Goal: Find specific page/section: Find specific page/section

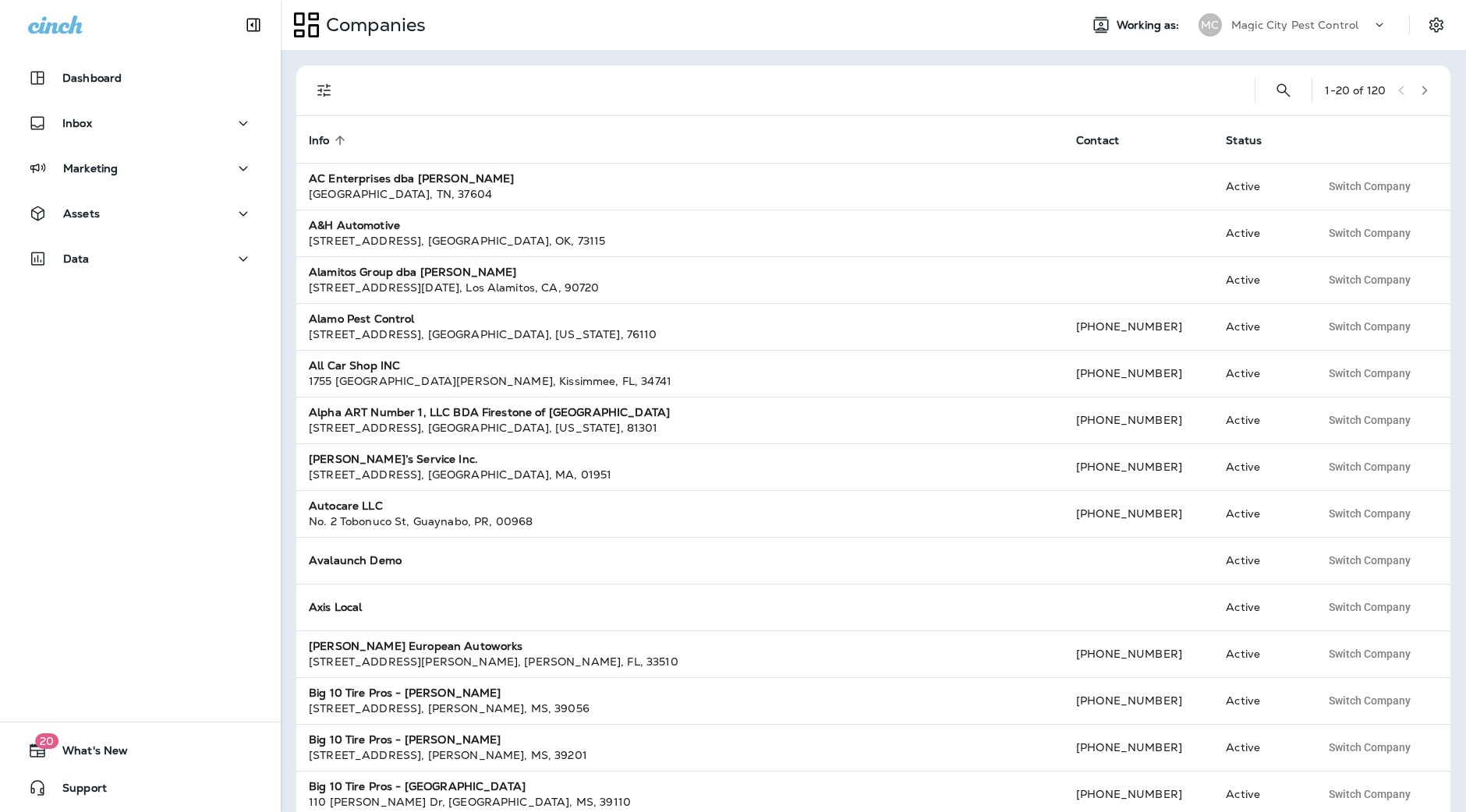
click at [1287, 30] on p "Magic City Pest Control" at bounding box center [1295, 24] width 128 height 12
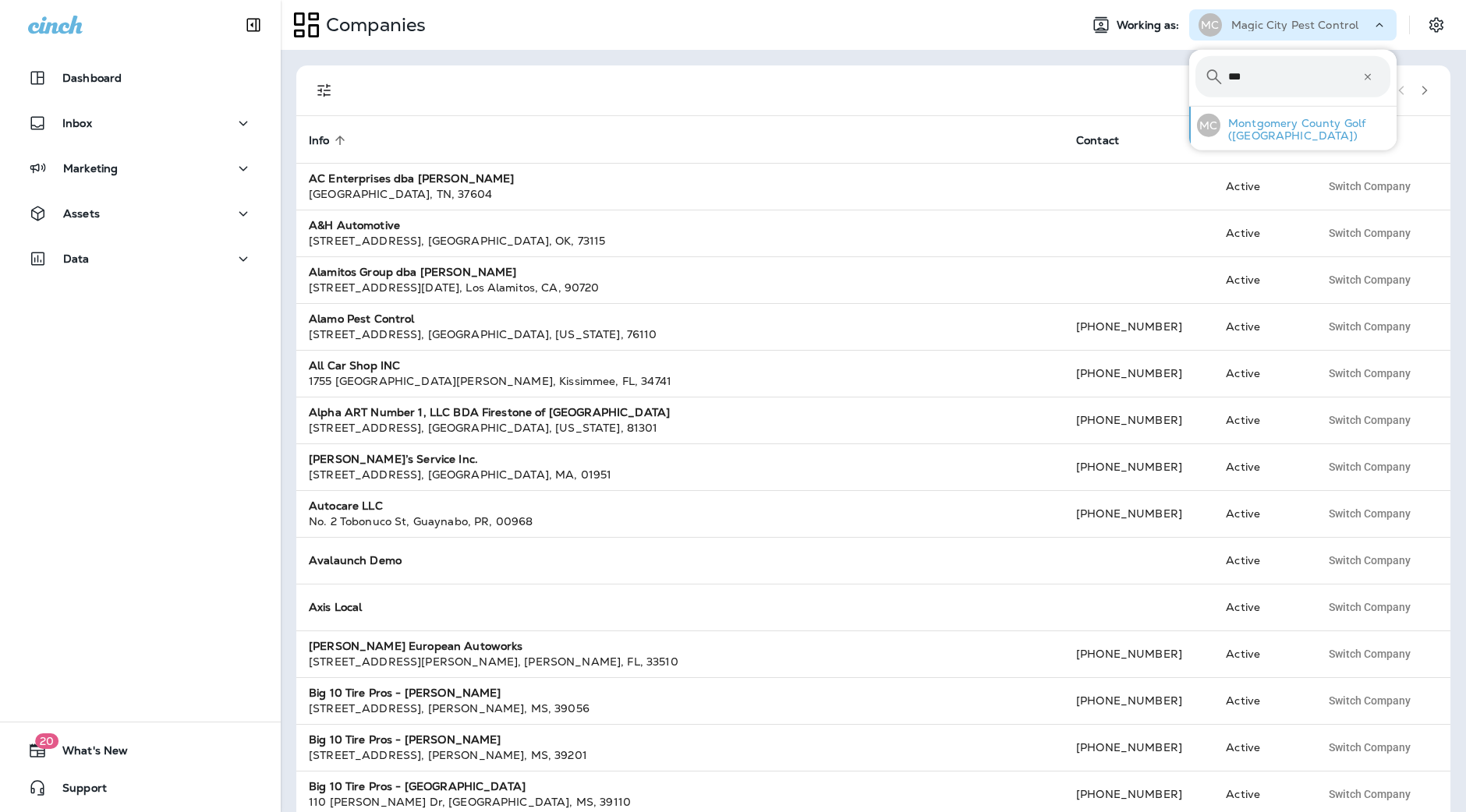
type input "***"
click at [1288, 127] on p "Montgomery County Golf ([GEOGRAPHIC_DATA])" at bounding box center [1305, 129] width 170 height 25
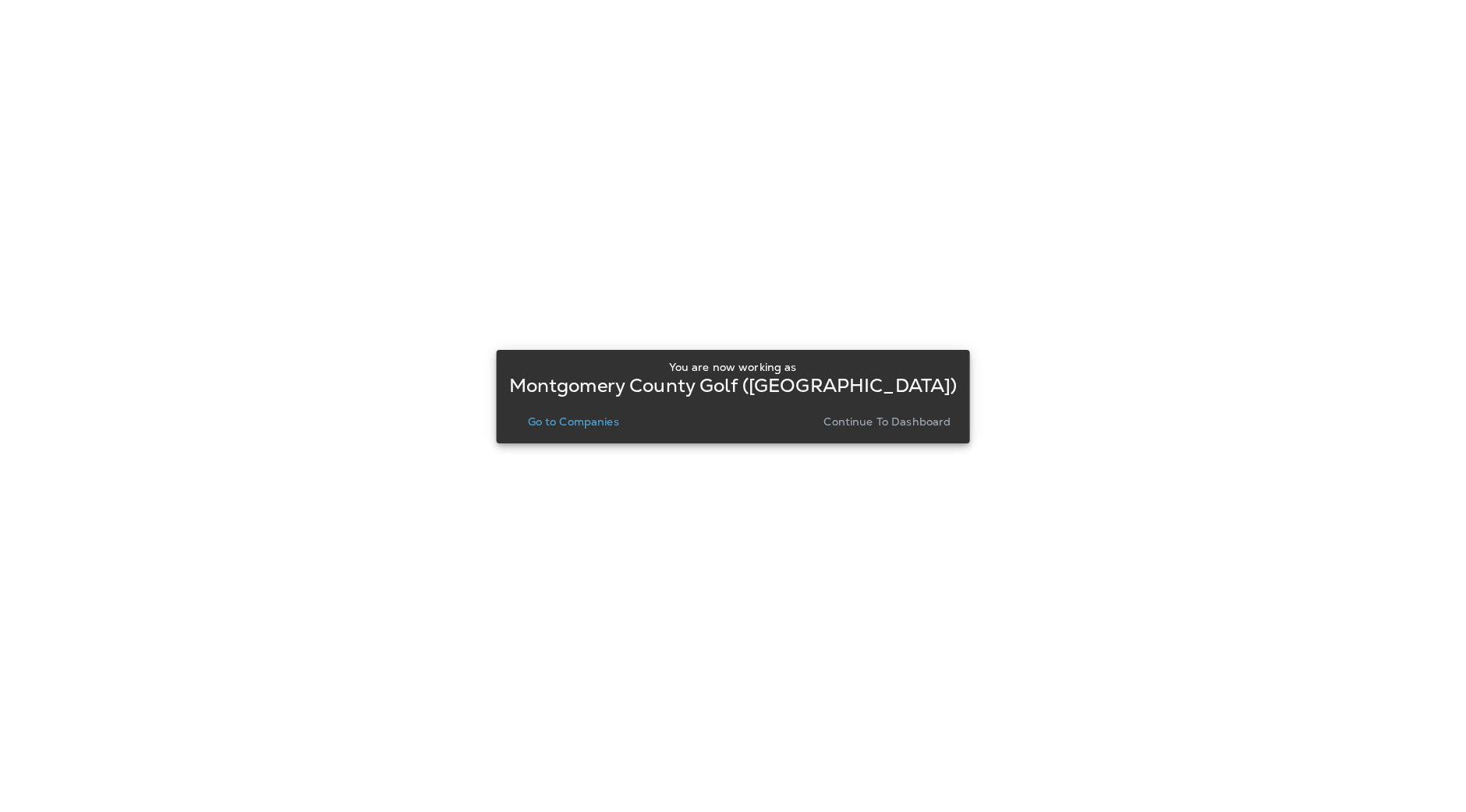
click at [880, 431] on button "Continue to Dashboard" at bounding box center [886, 421] width 140 height 22
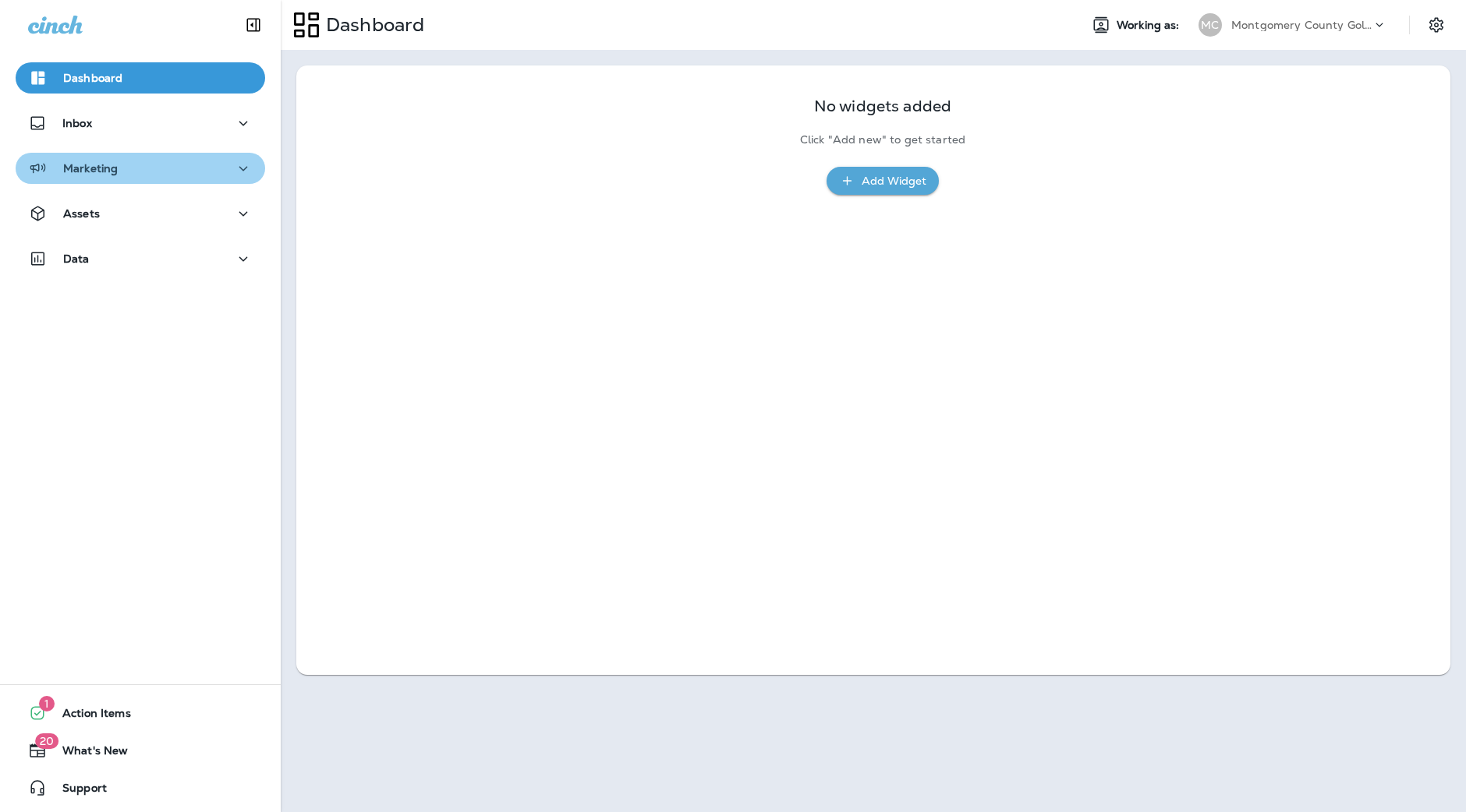
click at [167, 164] on div "Marketing" at bounding box center [140, 169] width 224 height 20
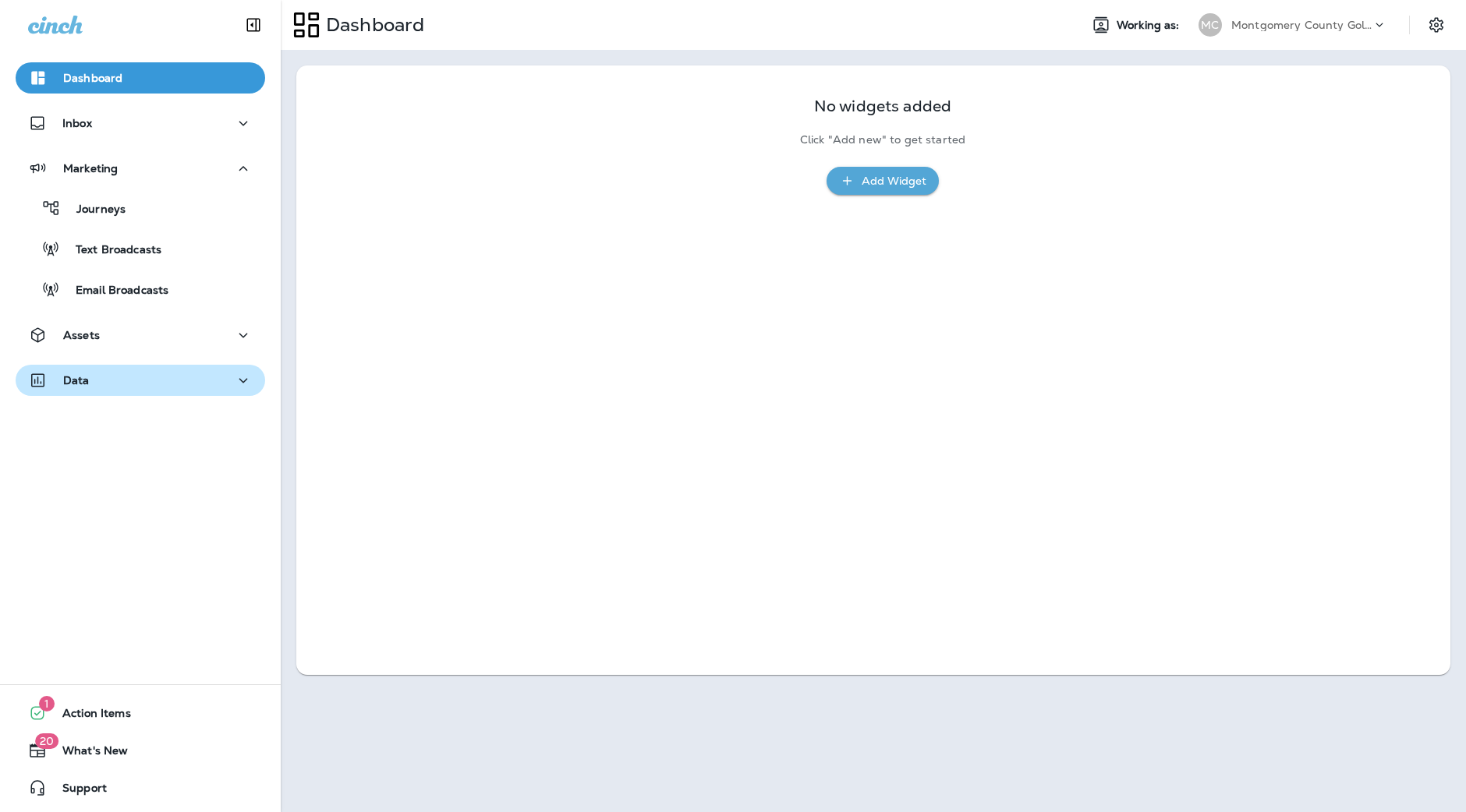
click at [156, 368] on button "Data" at bounding box center [141, 380] width 249 height 31
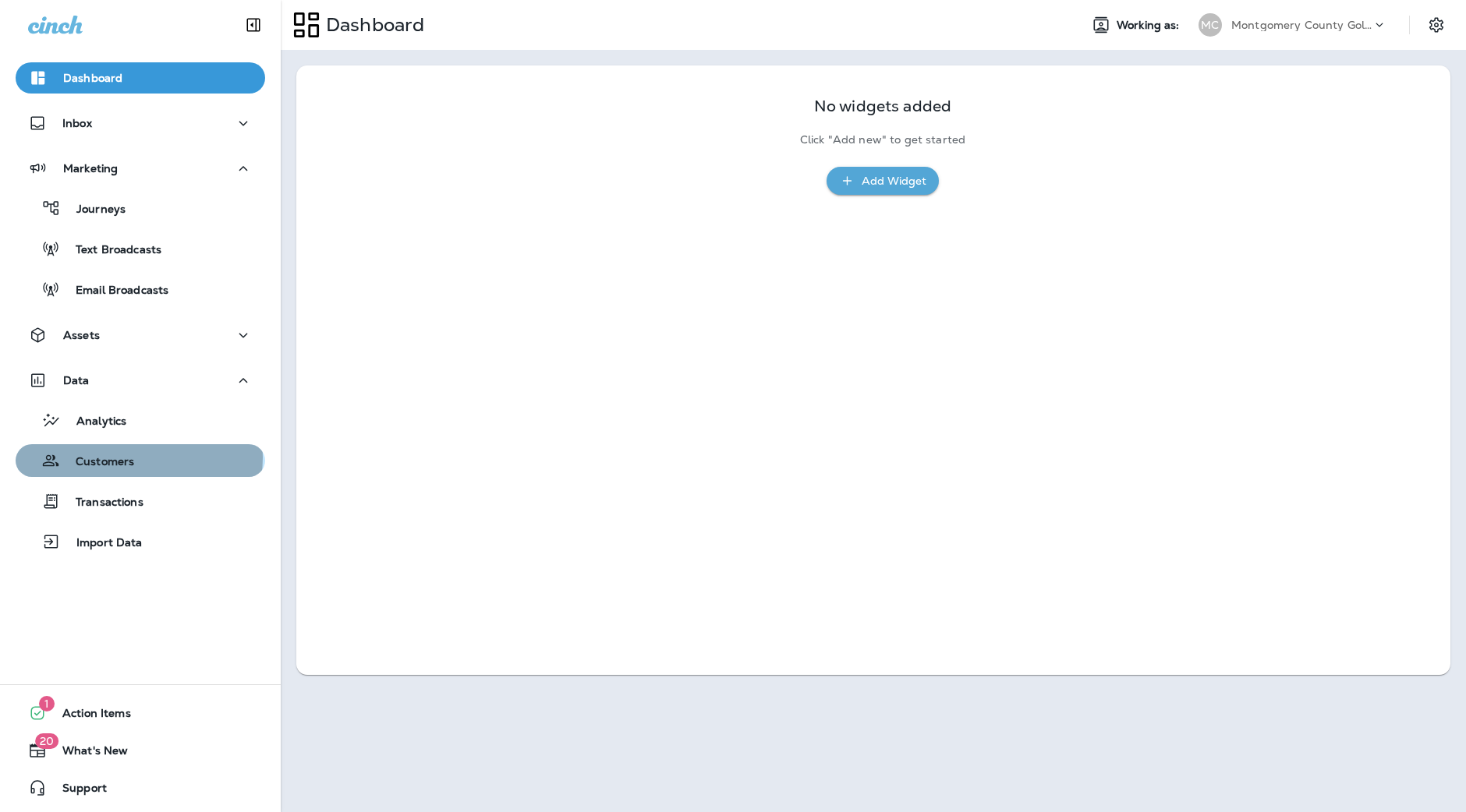
click at [138, 458] on div "Customers" at bounding box center [140, 460] width 237 height 23
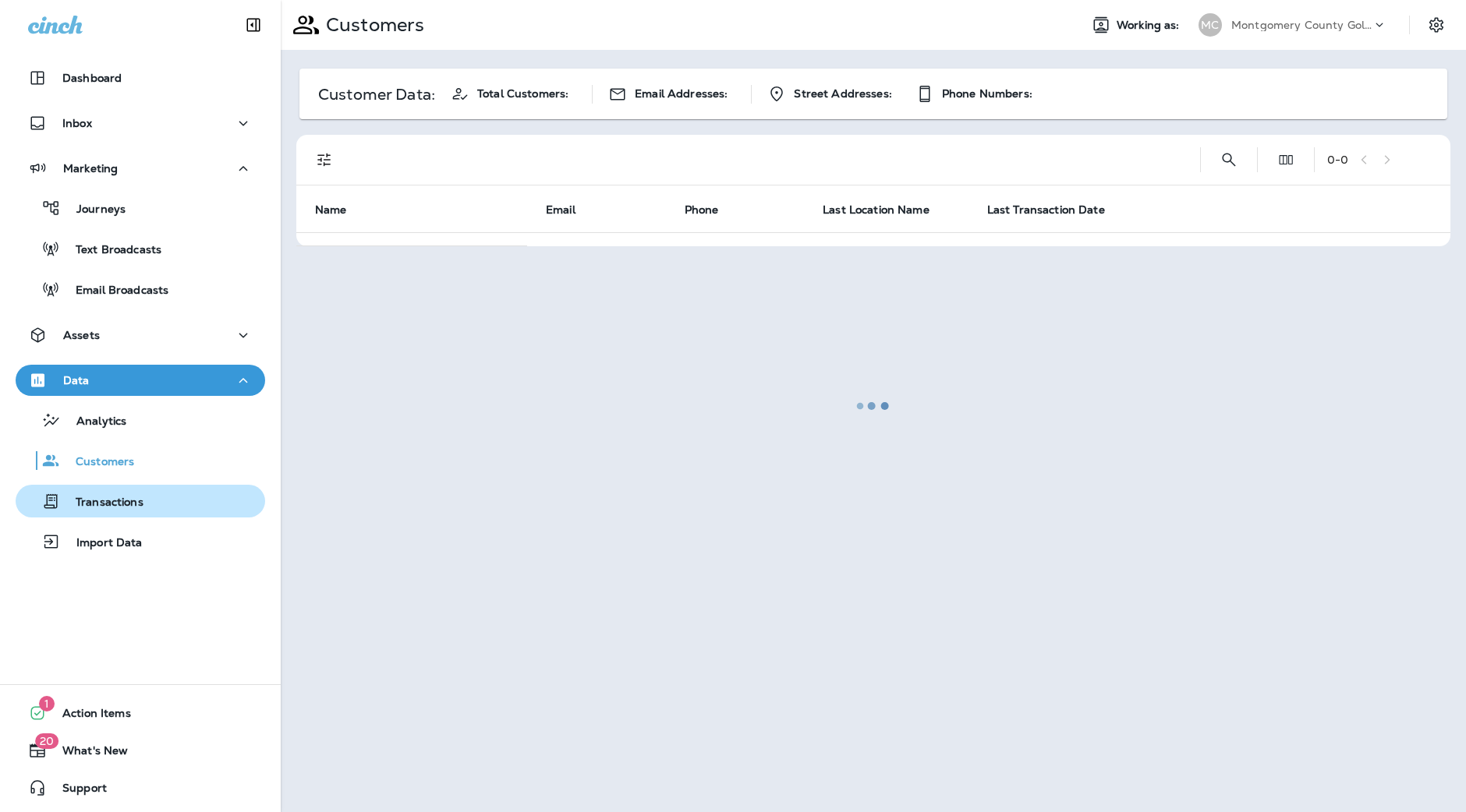
click at [138, 489] on div "Transactions" at bounding box center [83, 501] width 122 height 23
